Goal: Browse casually

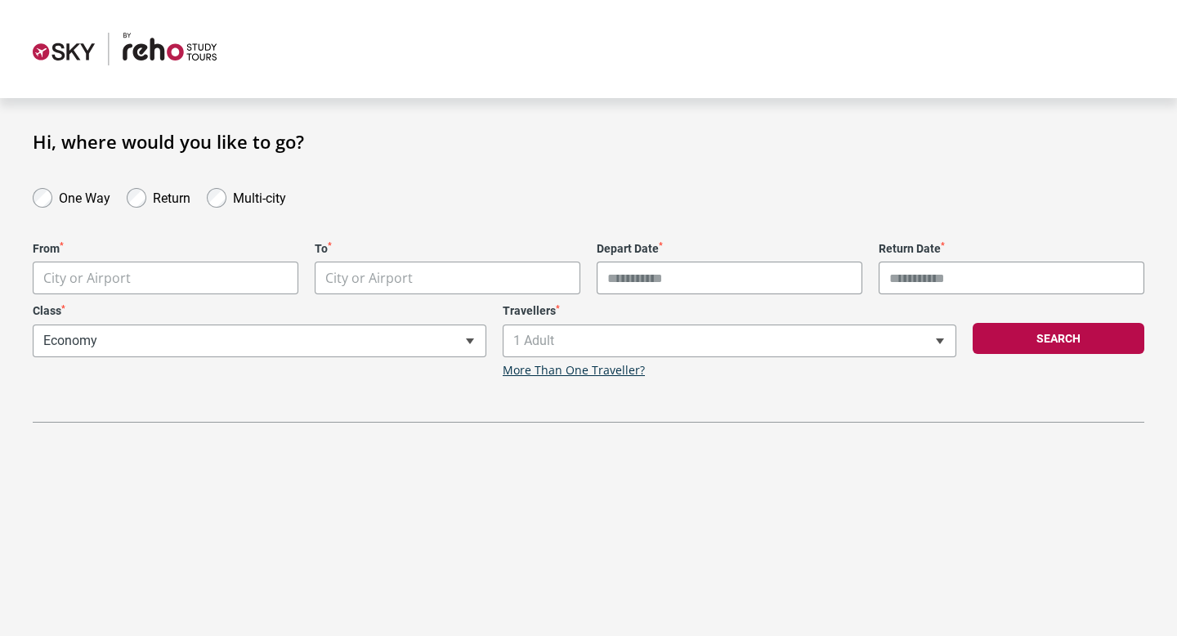
click at [63, 51] on img at bounding box center [125, 49] width 184 height 33
click at [157, 51] on img at bounding box center [125, 49] width 184 height 33
click at [53, 52] on img at bounding box center [125, 49] width 184 height 33
